Goal: Ask a question

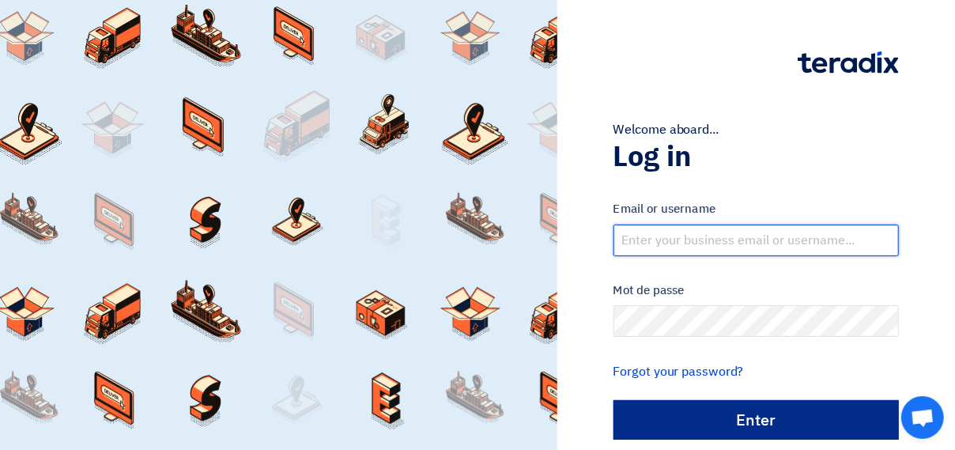
type input "[EMAIL_ADDRESS][DOMAIN_NAME]"
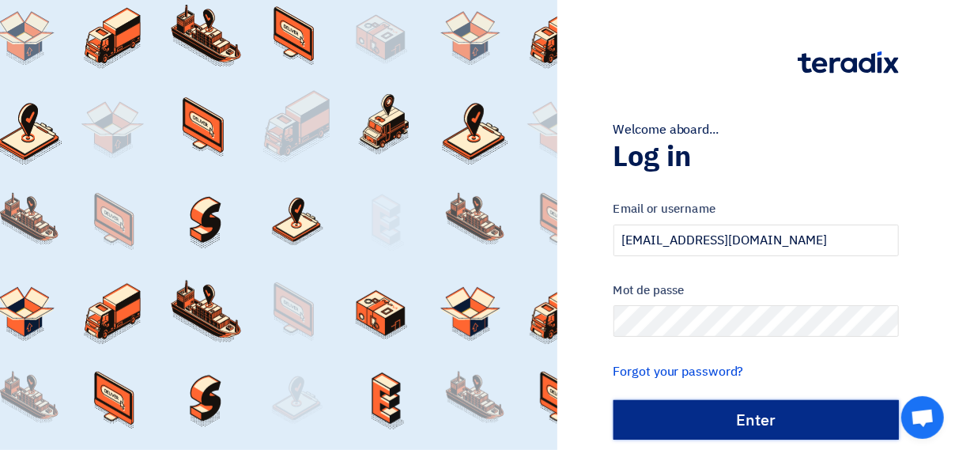
click at [779, 424] on input "الدخول" at bounding box center [755, 420] width 285 height 40
type input "Sign in"
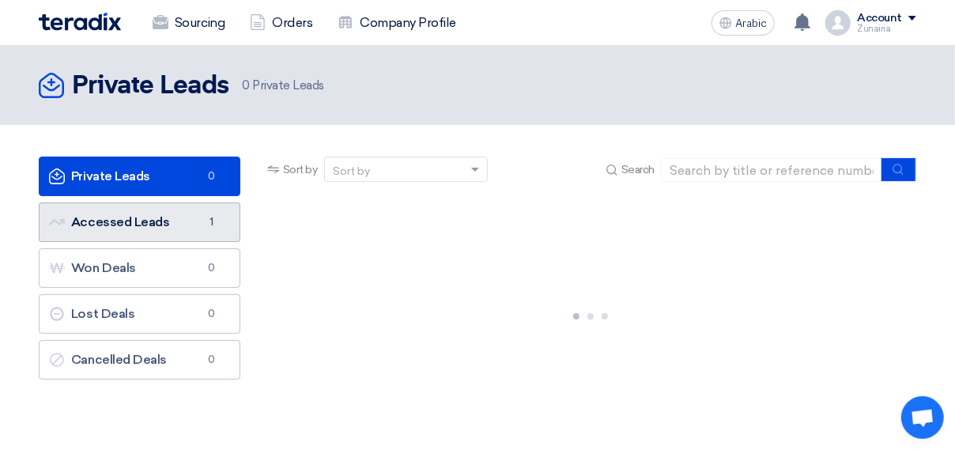
click at [175, 220] on link "Accessed Leads Accessed Leads 1" at bounding box center [140, 222] width 202 height 40
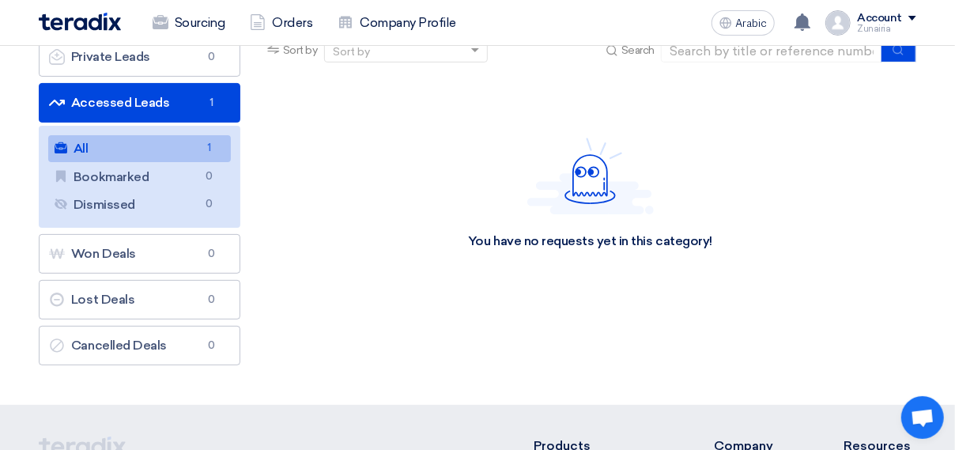
scroll to position [121, 0]
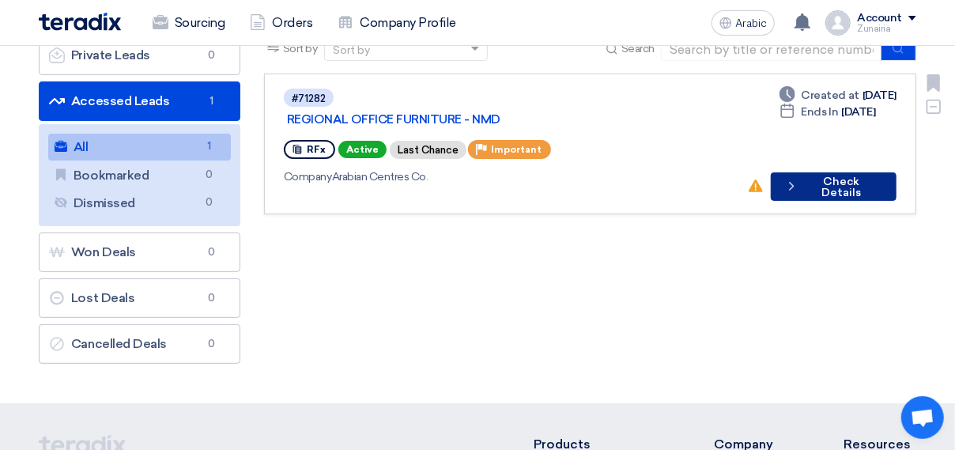
click at [830, 176] on font "Check Details" at bounding box center [840, 187] width 77 height 22
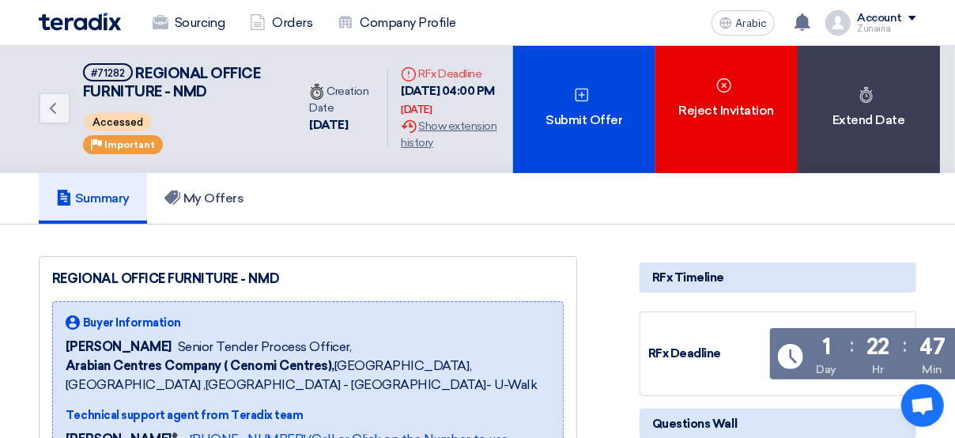
scroll to position [4, 0]
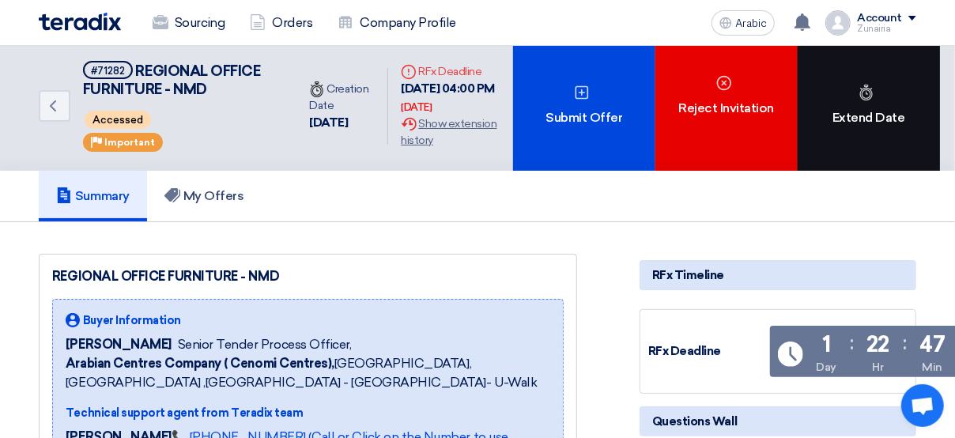
click at [868, 127] on font "Extend Date" at bounding box center [868, 117] width 73 height 19
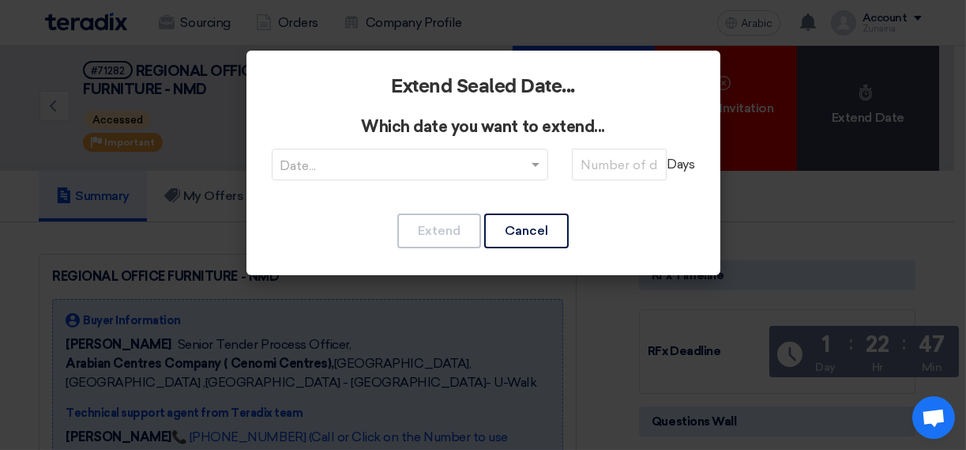
click at [535, 163] on span at bounding box center [536, 166] width 8 height 6
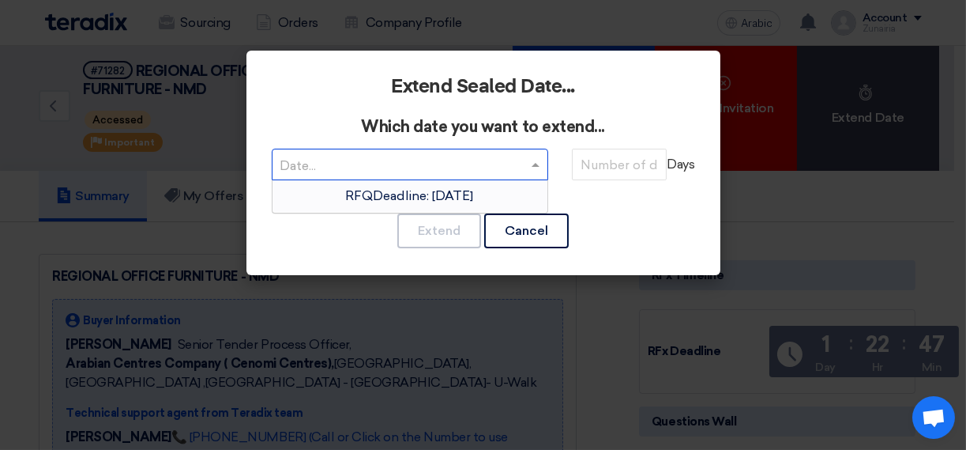
click at [465, 189] on span "RFQDeadline: [DATE]" at bounding box center [410, 195] width 128 height 15
click at [437, 168] on input "text" at bounding box center [402, 166] width 243 height 26
click at [439, 201] on span "RFQDeadline: [DATE]" at bounding box center [410, 195] width 130 height 15
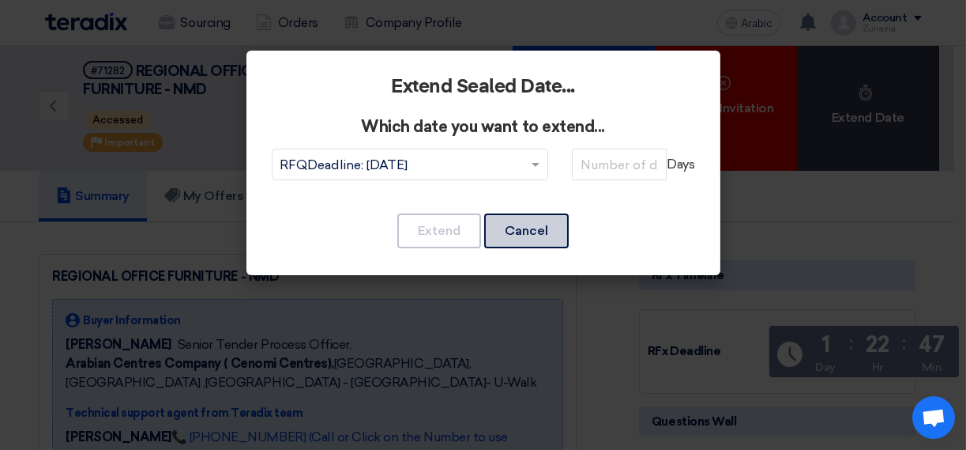
click at [550, 224] on button "Cancel" at bounding box center [526, 230] width 85 height 35
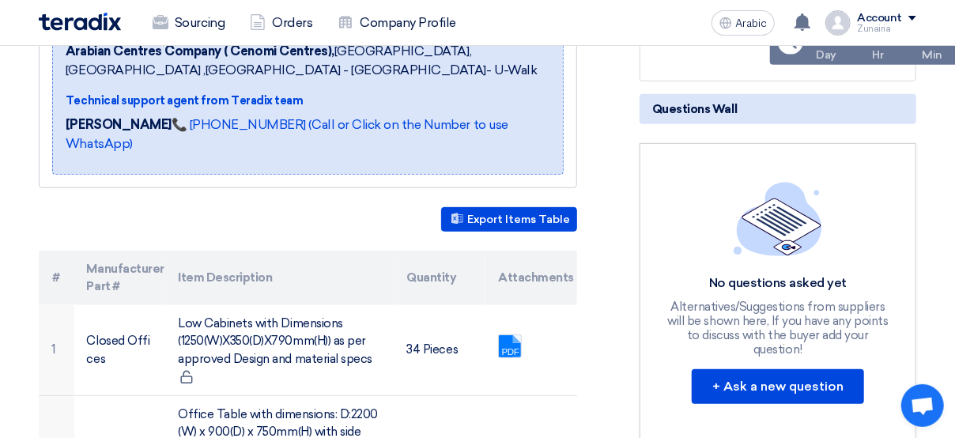
scroll to position [317, 0]
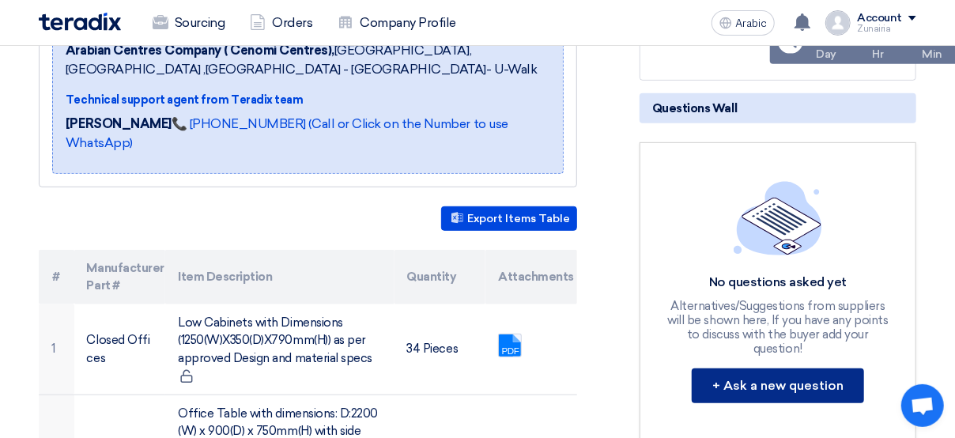
click at [734, 379] on button "+ Ask a new question" at bounding box center [777, 385] width 172 height 35
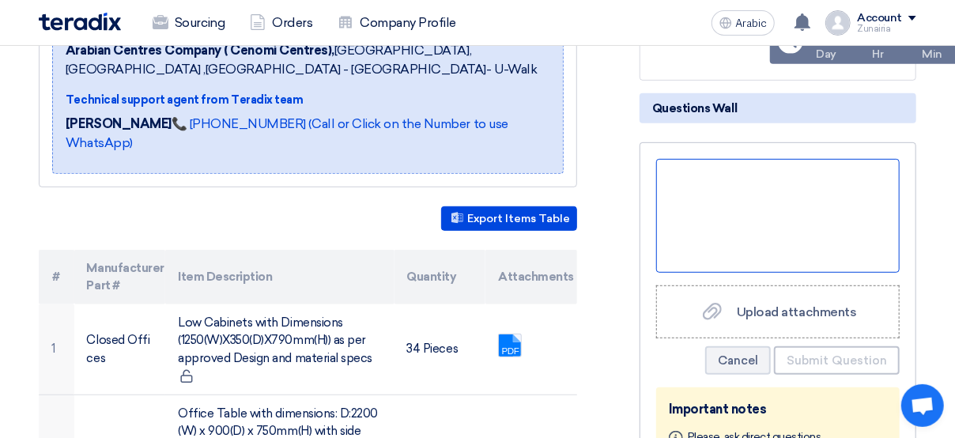
click at [771, 226] on div at bounding box center [777, 216] width 243 height 114
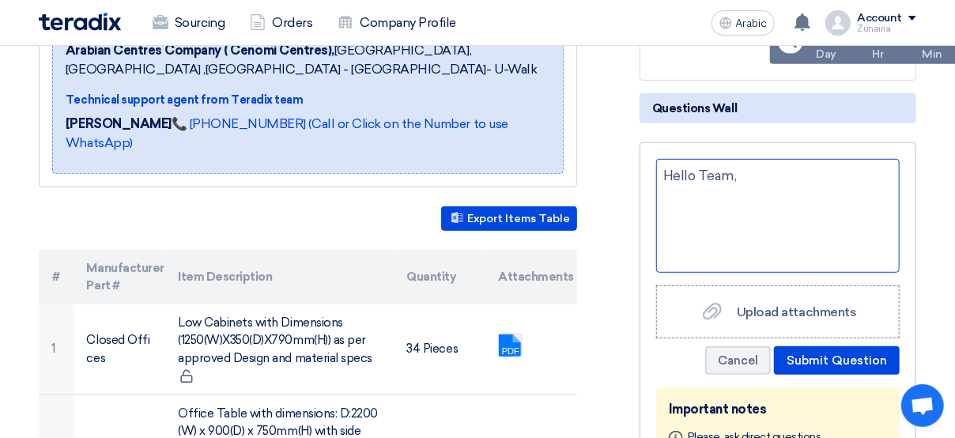
click at [786, 228] on div "Hello Team," at bounding box center [777, 216] width 243 height 114
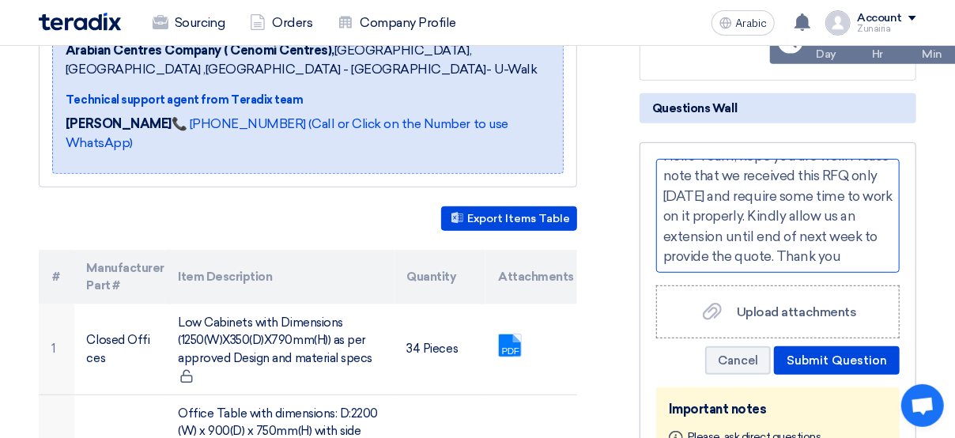
scroll to position [21, 0]
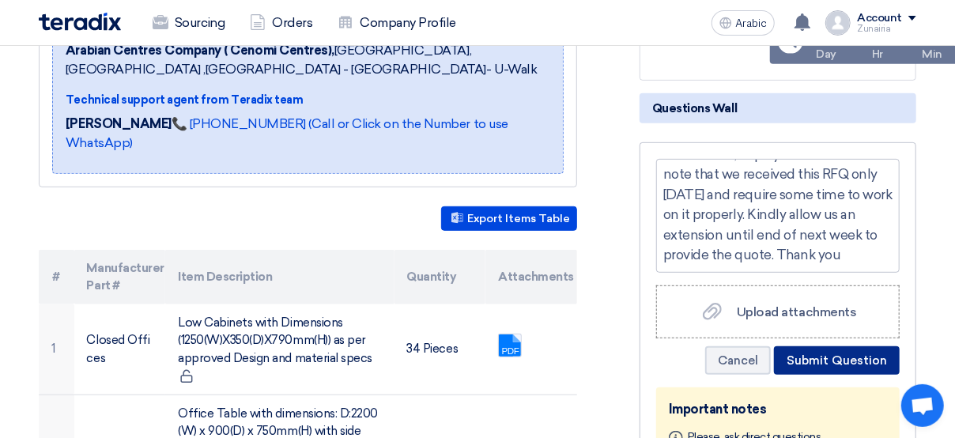
click at [851, 368] on button "Submit Question" at bounding box center [837, 360] width 126 height 28
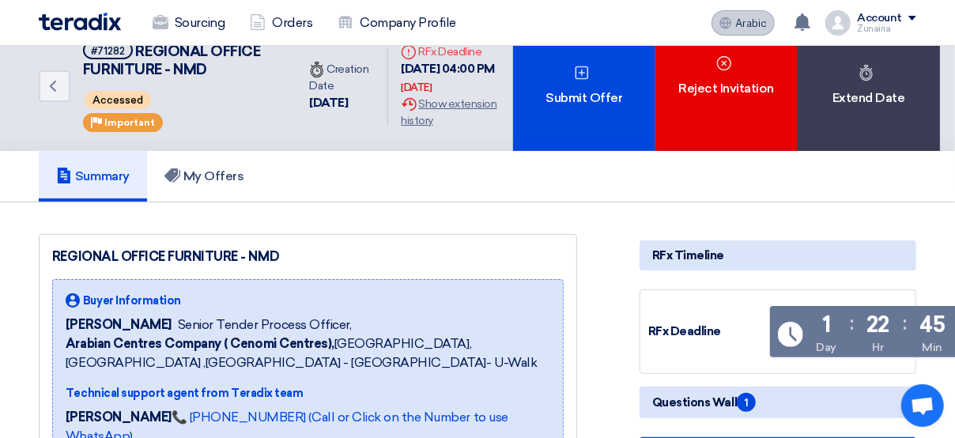
scroll to position [31, 0]
